Goal: Task Accomplishment & Management: Complete application form

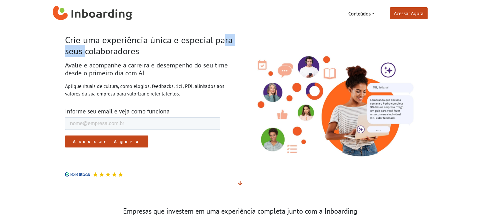
drag, startPoint x: 172, startPoint y: 42, endPoint x: 205, endPoint y: 38, distance: 33.3
click at [198, 38] on h1 "Crie uma experiência única e especial para seus colaboradores" at bounding box center [150, 46] width 170 height 22
click at [205, 38] on h1 "Crie uma experiência única e especial para seus colaboradores" at bounding box center [150, 46] width 170 height 22
drag, startPoint x: 112, startPoint y: 64, endPoint x: 184, endPoint y: 63, distance: 72.2
click at [179, 63] on h2 "Avalie e acompanhe a carreira e desempenho do seu time desde o primeiro dia com…" at bounding box center [150, 69] width 170 height 16
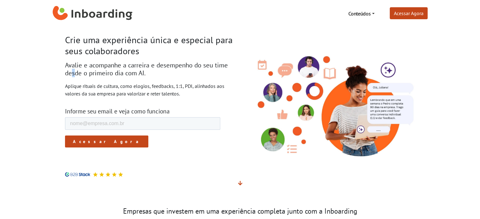
click at [194, 63] on h2 "Avalie e acompanhe a carreira e desempenho do seu time desde o primeiro dia com…" at bounding box center [150, 69] width 170 height 16
click at [214, 63] on h2 "Avalie e acompanhe a carreira e desempenho do seu time desde o primeiro dia com…" at bounding box center [150, 69] width 170 height 16
drag, startPoint x: 102, startPoint y: 71, endPoint x: 135, endPoint y: 74, distance: 33.3
click at [127, 73] on h2 "Avalie e acompanhe a carreira e desempenho do seu time desde o primeiro dia com…" at bounding box center [150, 69] width 170 height 16
click at [135, 74] on h2 "Avalie e acompanhe a carreira e desempenho do seu time desde o primeiro dia com…" at bounding box center [150, 69] width 170 height 16
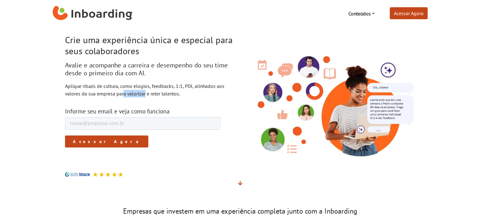
drag, startPoint x: 86, startPoint y: 90, endPoint x: 132, endPoint y: 90, distance: 46.7
click at [121, 90] on p "Aplique rituais de cultura, como elogios, feedbacks, 1:1, PDI, alinhados aos va…" at bounding box center [150, 89] width 170 height 15
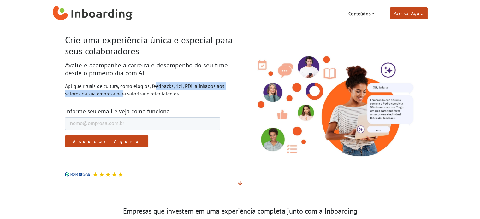
drag, startPoint x: 137, startPoint y: 89, endPoint x: 144, endPoint y: 90, distance: 6.3
click at [138, 89] on p "Aplique rituais de cultura, como elogios, feedbacks, 1:1, PDI, alinhados aos va…" at bounding box center [150, 89] width 170 height 15
click at [144, 90] on p "Aplique rituais de cultura, como elogios, feedbacks, 1:1, PDI, alinhados aos va…" at bounding box center [150, 89] width 170 height 15
click at [157, 90] on p "Aplique rituais de cultura, como elogios, feedbacks, 1:1, PDI, alinhados aos va…" at bounding box center [150, 89] width 170 height 15
click at [138, 87] on p "Aplique rituais de cultura, como elogios, feedbacks, 1:1, PDI, alinhados aos va…" at bounding box center [150, 89] width 170 height 15
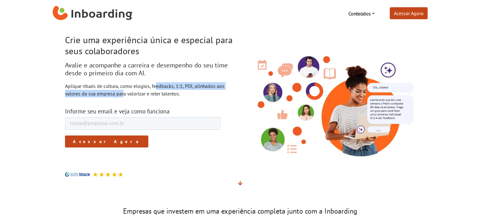
click at [125, 87] on p "Aplique rituais de cultura, como elogios, feedbacks, 1:1, PDI, alinhados aos va…" at bounding box center [150, 89] width 170 height 15
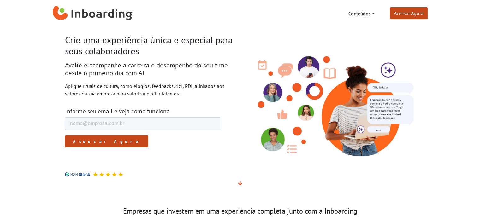
click at [113, 87] on p "Aplique rituais de cultura, como elogios, feedbacks, 1:1, PDI, alinhados aos va…" at bounding box center [150, 89] width 170 height 15
drag, startPoint x: 153, startPoint y: 87, endPoint x: 182, endPoint y: 87, distance: 29.3
click at [179, 87] on p "Aplique rituais de cultura, como elogios, feedbacks, 1:1, PDI, alinhados aos va…" at bounding box center [150, 89] width 170 height 15
drag, startPoint x: 182, startPoint y: 87, endPoint x: 186, endPoint y: 87, distance: 3.8
click at [186, 87] on p "Aplique rituais de cultura, como elogios, feedbacks, 1:1, PDI, alinhados aos va…" at bounding box center [150, 89] width 170 height 15
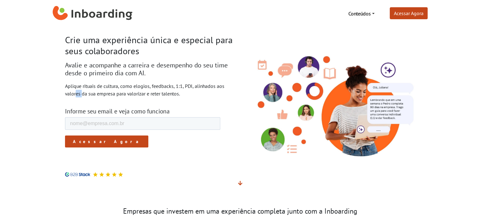
drag, startPoint x: 200, startPoint y: 87, endPoint x: 209, endPoint y: 86, distance: 9.2
click at [208, 86] on p "Aplique rituais de cultura, como elogios, feedbacks, 1:1, PDI, alinhados aos va…" at bounding box center [150, 89] width 170 height 15
click at [213, 87] on p "Aplique rituais de cultura, como elogios, feedbacks, 1:1, PDI, alinhados aos va…" at bounding box center [150, 89] width 170 height 15
drag, startPoint x: 106, startPoint y: 93, endPoint x: 153, endPoint y: 93, distance: 47.0
click at [145, 93] on p "Aplique rituais de cultura, como elogios, feedbacks, 1:1, PDI, alinhados aos va…" at bounding box center [150, 89] width 170 height 15
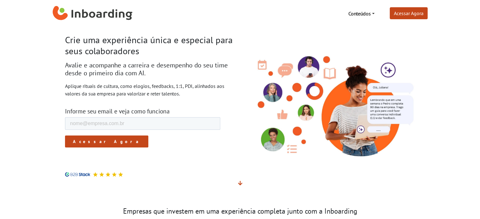
click at [153, 93] on p "Aplique rituais de cultura, como elogios, feedbacks, 1:1, PDI, alinhados aos va…" at bounding box center [150, 89] width 170 height 15
drag, startPoint x: 165, startPoint y: 93, endPoint x: 174, endPoint y: 94, distance: 8.5
click at [174, 94] on p "Aplique rituais de cultura, como elogios, feedbacks, 1:1, PDI, alinhados aos va…" at bounding box center [150, 89] width 170 height 15
click at [175, 94] on p "Aplique rituais de cultura, como elogios, feedbacks, 1:1, PDI, alinhados aos va…" at bounding box center [150, 89] width 170 height 15
click at [132, 120] on input "E-mail de trabalho *" at bounding box center [142, 123] width 155 height 13
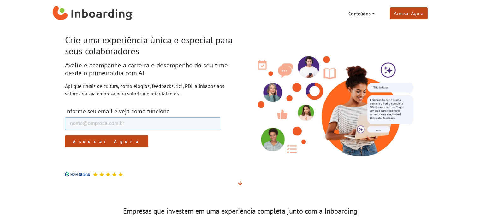
type input "matheusmagalhaes0705@gmail.com"
click at [95, 144] on form "E-mail de trabalho * matheusmagalhaes0705@gmail.com Fullstory Session URL Acess…" at bounding box center [142, 132] width 155 height 30
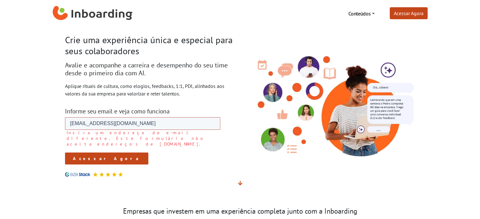
click at [131, 120] on input "matheusmagalhaes0705@gmail.com" at bounding box center [142, 123] width 155 height 13
click at [198, 153] on div "Acessar Agora" at bounding box center [142, 159] width 155 height 12
click at [143, 120] on input "matheusmagalhaes0705@gmail.com" at bounding box center [142, 123] width 155 height 13
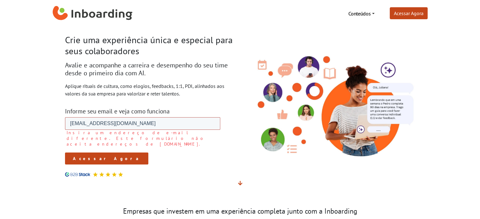
click at [143, 120] on input "matheusmagalhaes0705@gmail.com" at bounding box center [142, 123] width 155 height 13
click at [416, 15] on link "Acessar Agora" at bounding box center [408, 13] width 38 height 12
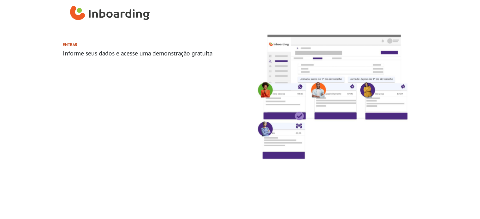
select select "BR"
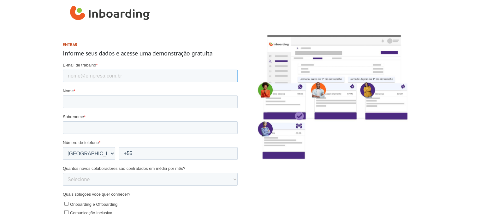
click at [127, 76] on input "E-mail de trabalho *" at bounding box center [149, 76] width 175 height 13
drag, startPoint x: 0, startPoint y: 78, endPoint x: 5, endPoint y: 70, distance: 9.5
click at [0, 77] on section "Entrar Informe seus dados e acesse uma demonstração gratuita" at bounding box center [240, 188] width 480 height 322
